Goal: Task Accomplishment & Management: Complete application form

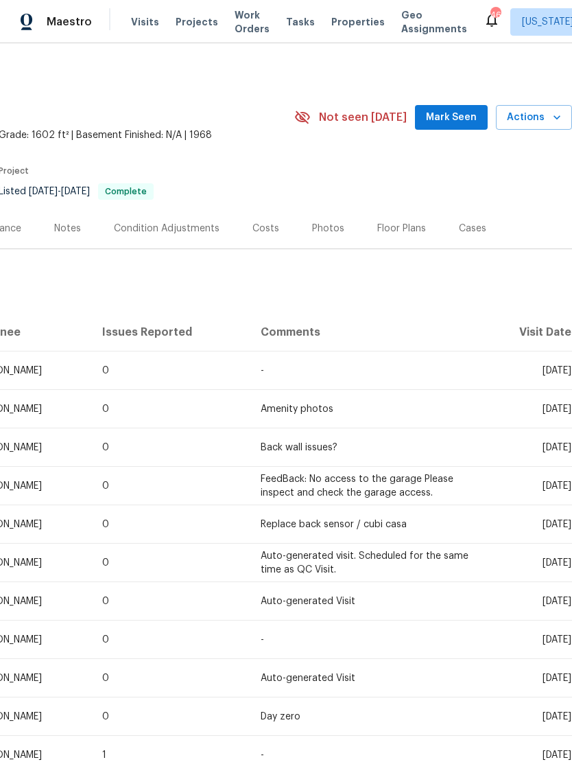
scroll to position [0, 203]
click at [551, 121] on icon "button" at bounding box center [557, 117] width 14 height 14
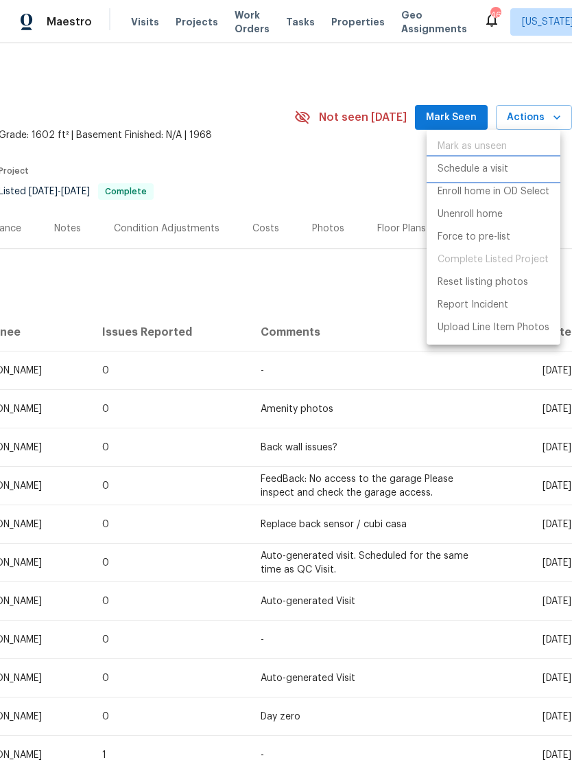
click at [483, 169] on p "Schedule a visit" at bounding box center [473, 169] width 71 height 14
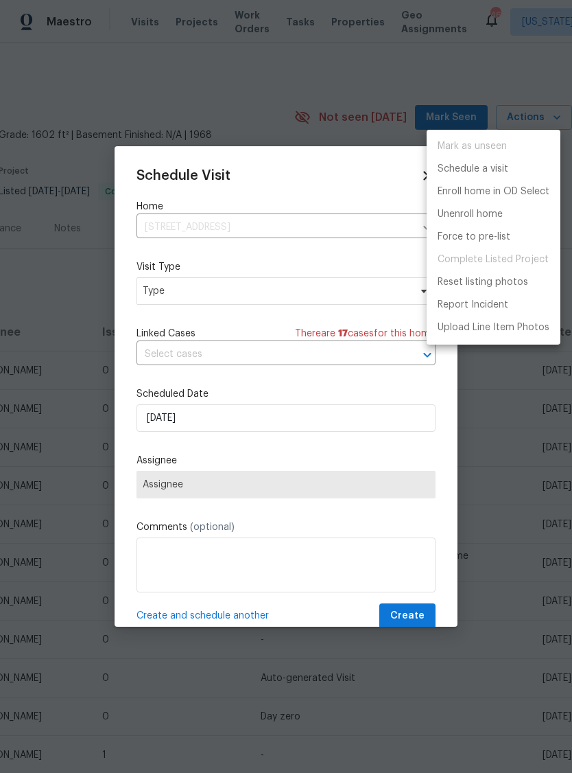
click at [224, 299] on div at bounding box center [286, 386] width 572 height 773
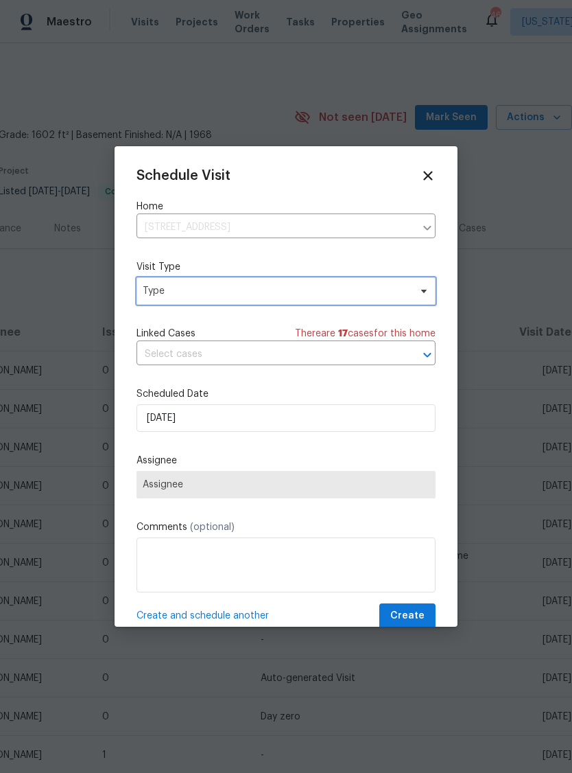
click at [271, 298] on span "Type" at bounding box center [276, 291] width 267 height 14
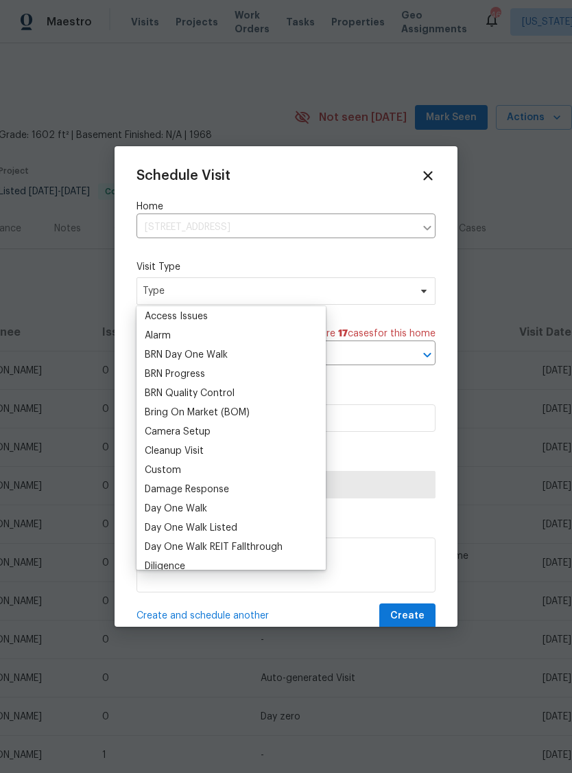
scroll to position [65, 0]
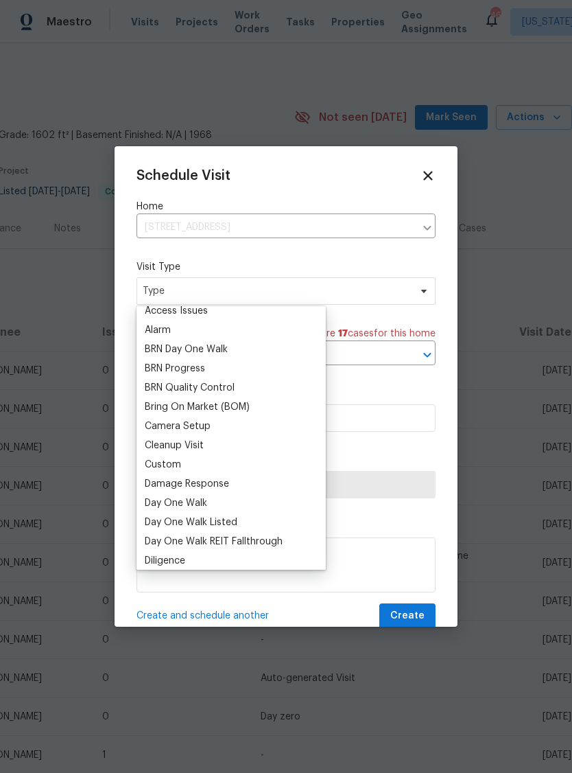
click at [177, 465] on div "Custom" at bounding box center [163, 465] width 36 height 14
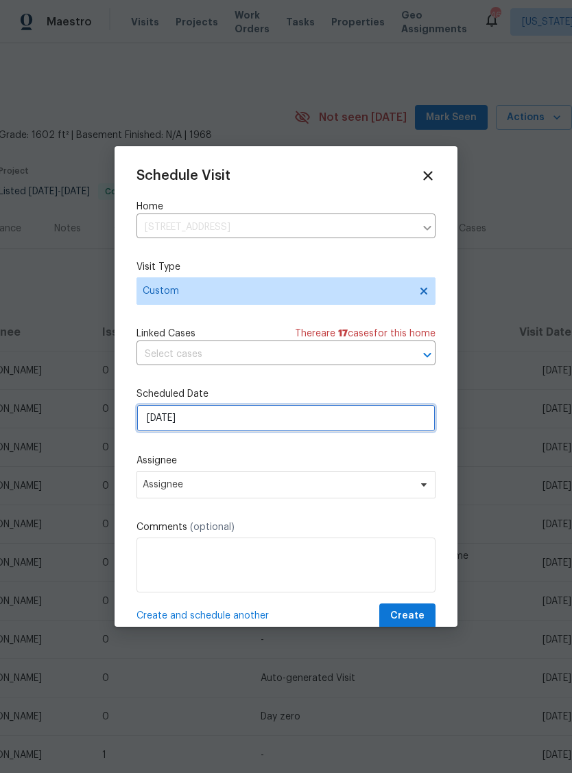
click at [236, 424] on input "[DATE]" at bounding box center [286, 417] width 299 height 27
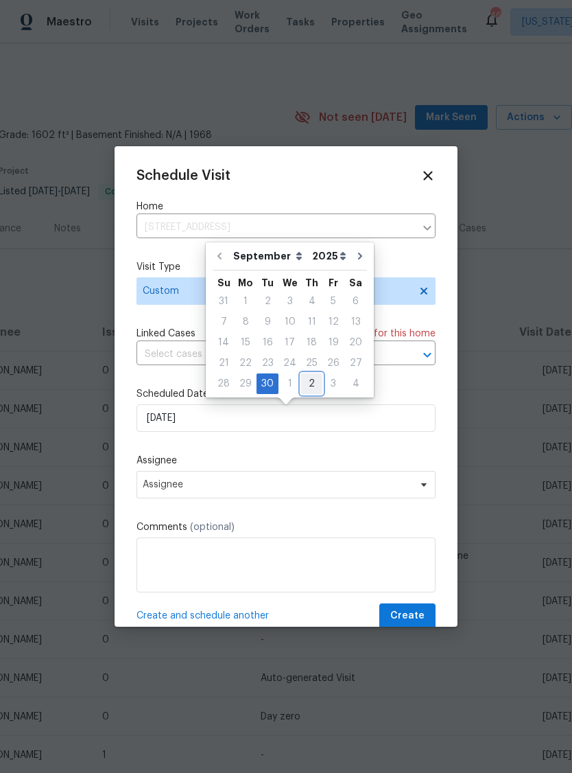
click at [309, 384] on div "2" at bounding box center [311, 383] width 21 height 19
type input "[DATE]"
select select "9"
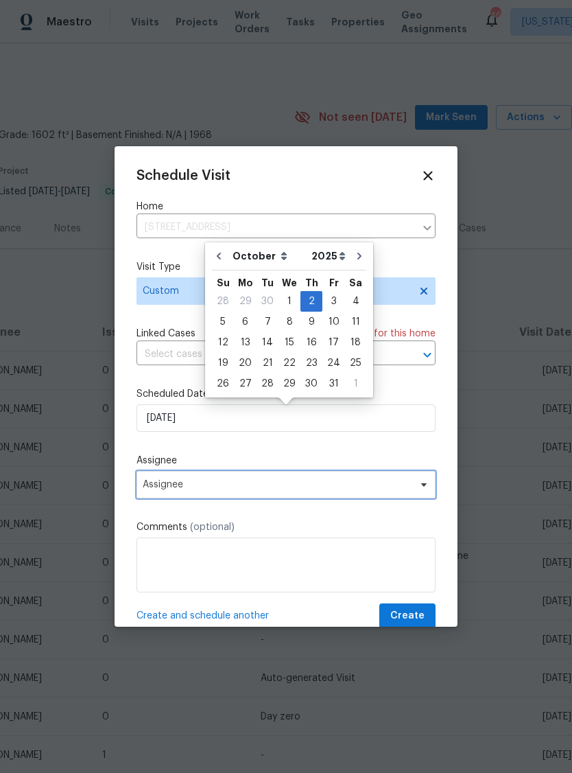
click at [256, 489] on span "Assignee" at bounding box center [277, 484] width 269 height 11
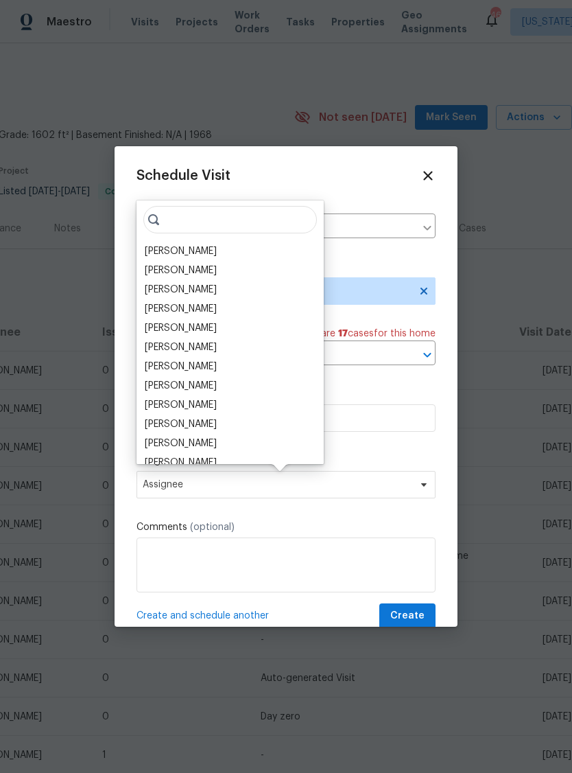
click at [216, 249] on div "[PERSON_NAME]" at bounding box center [181, 251] width 72 height 14
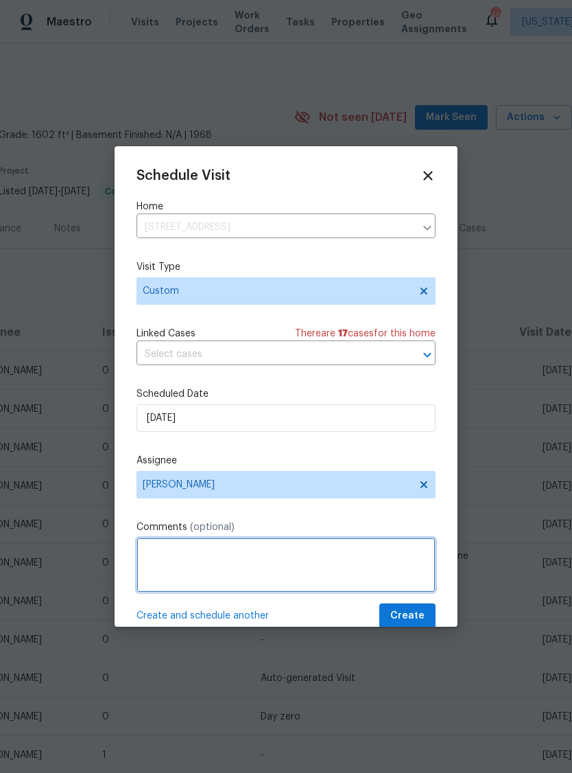
click at [263, 563] on textarea at bounding box center [286, 564] width 299 height 55
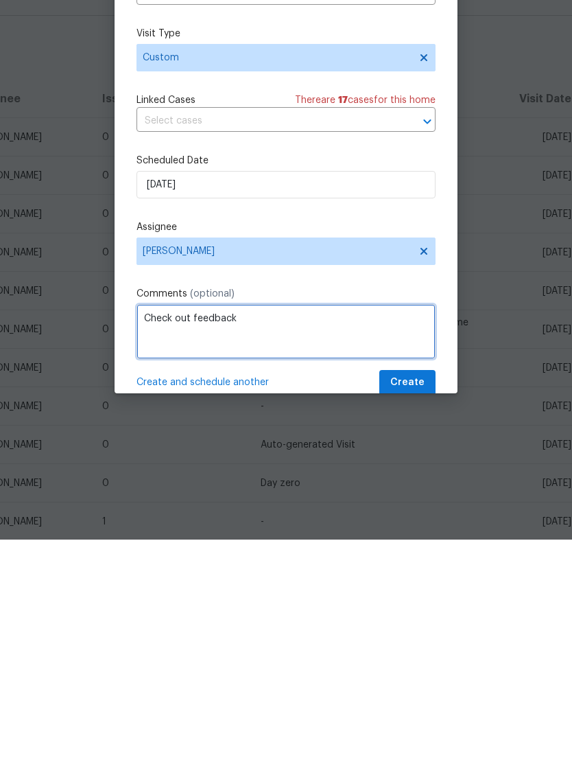
type textarea "Check out feedback"
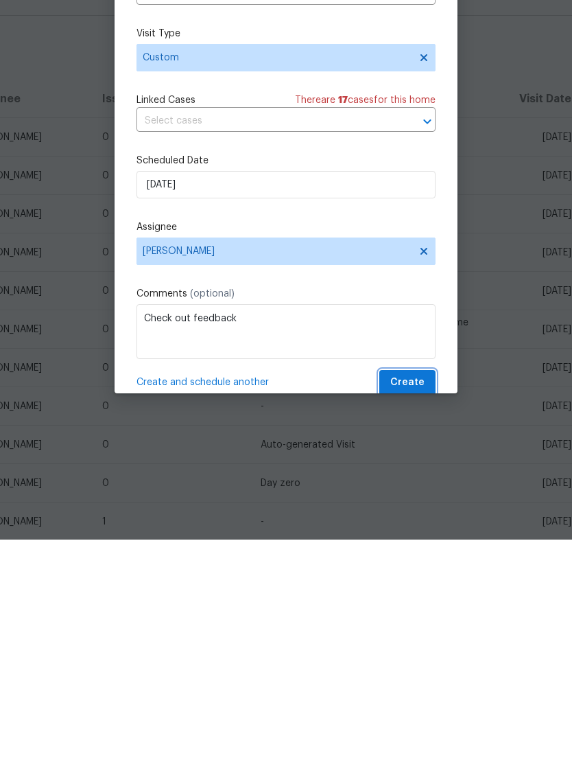
click at [414, 607] on span "Create" at bounding box center [407, 615] width 34 height 17
